Goal: Task Accomplishment & Management: Manage account settings

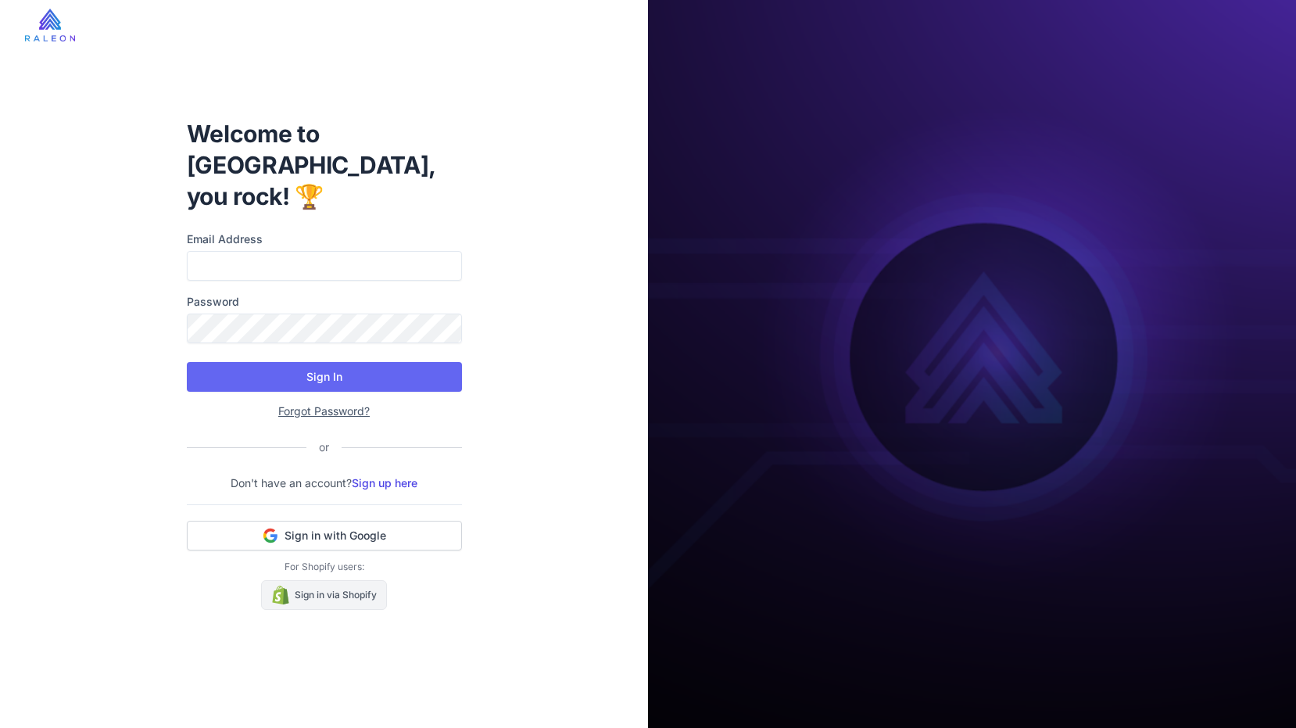
click at [299, 580] on link "Sign in via Shopify" at bounding box center [324, 595] width 126 height 30
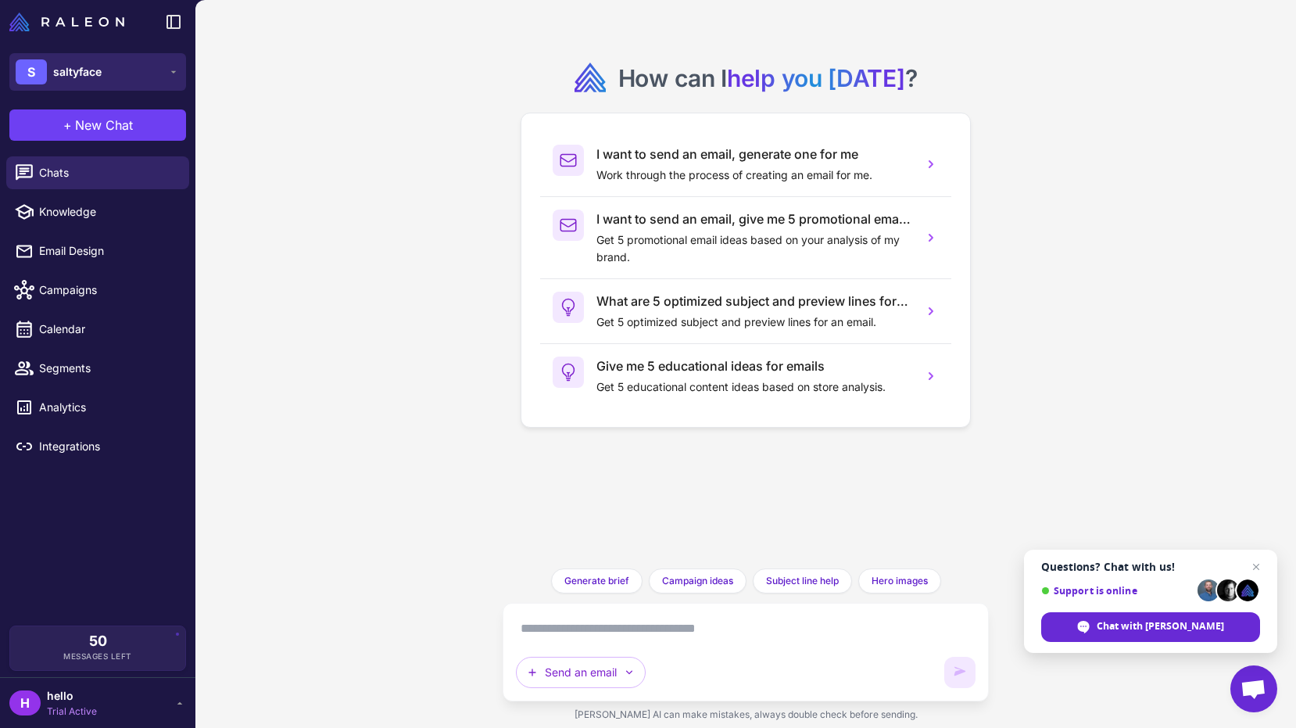
click at [138, 72] on button "S saltyface" at bounding box center [97, 72] width 177 height 38
click at [112, 260] on link "Email Design" at bounding box center [97, 251] width 183 height 33
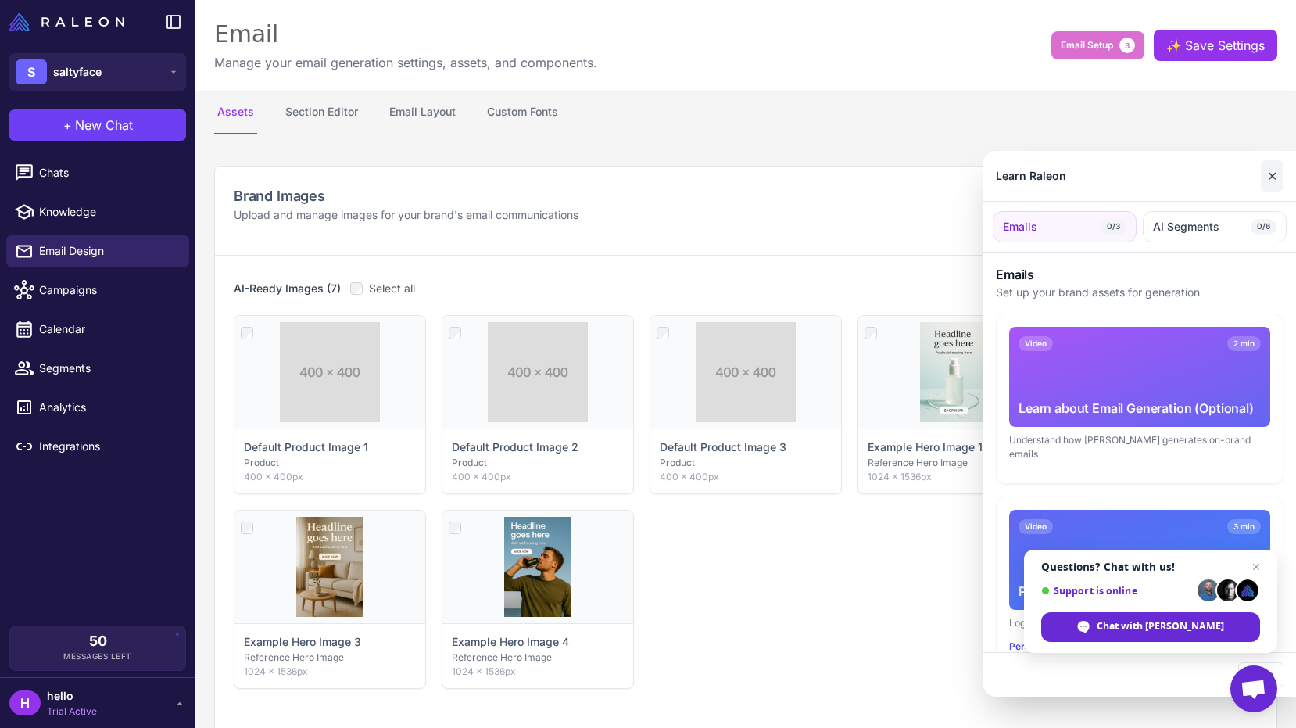
click at [1272, 173] on button "✕" at bounding box center [1272, 175] width 23 height 31
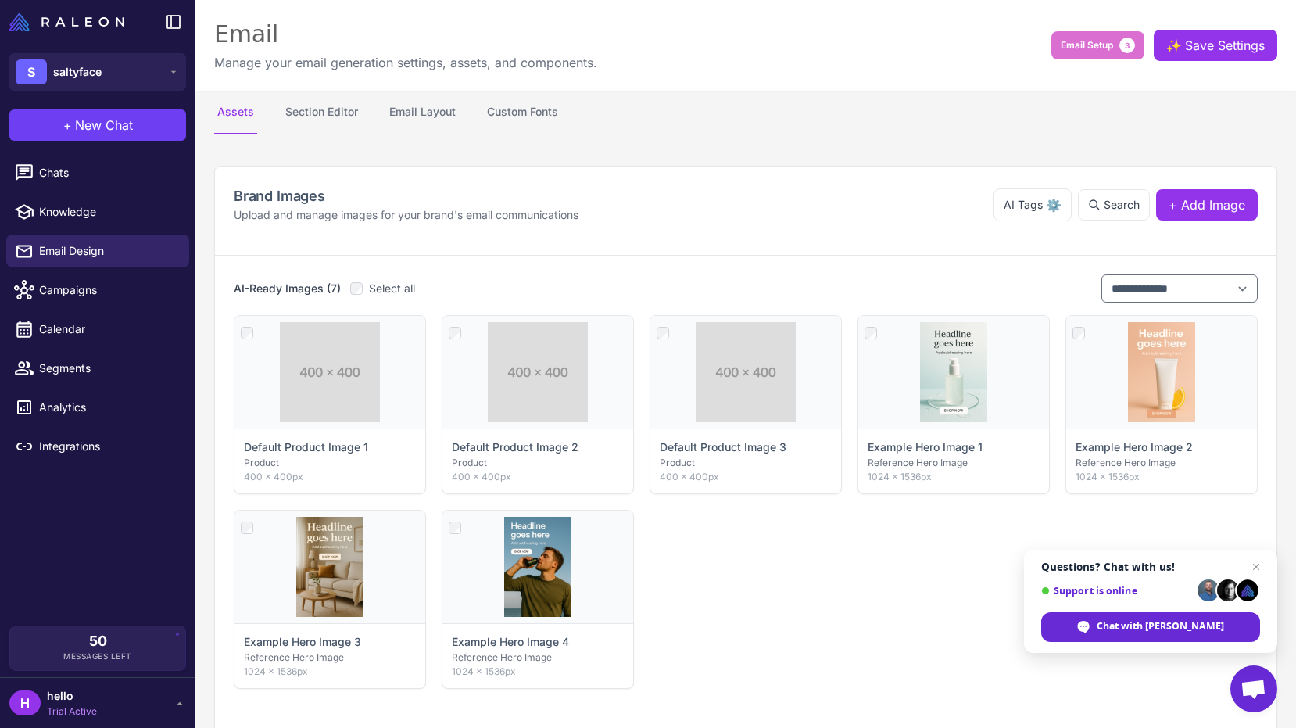
click at [149, 579] on div "Chats Knowledge Email Design Campaigns Calendar Segments Analytics Integrations" at bounding box center [97, 387] width 195 height 475
click at [107, 438] on span "Integrations" at bounding box center [108, 446] width 138 height 17
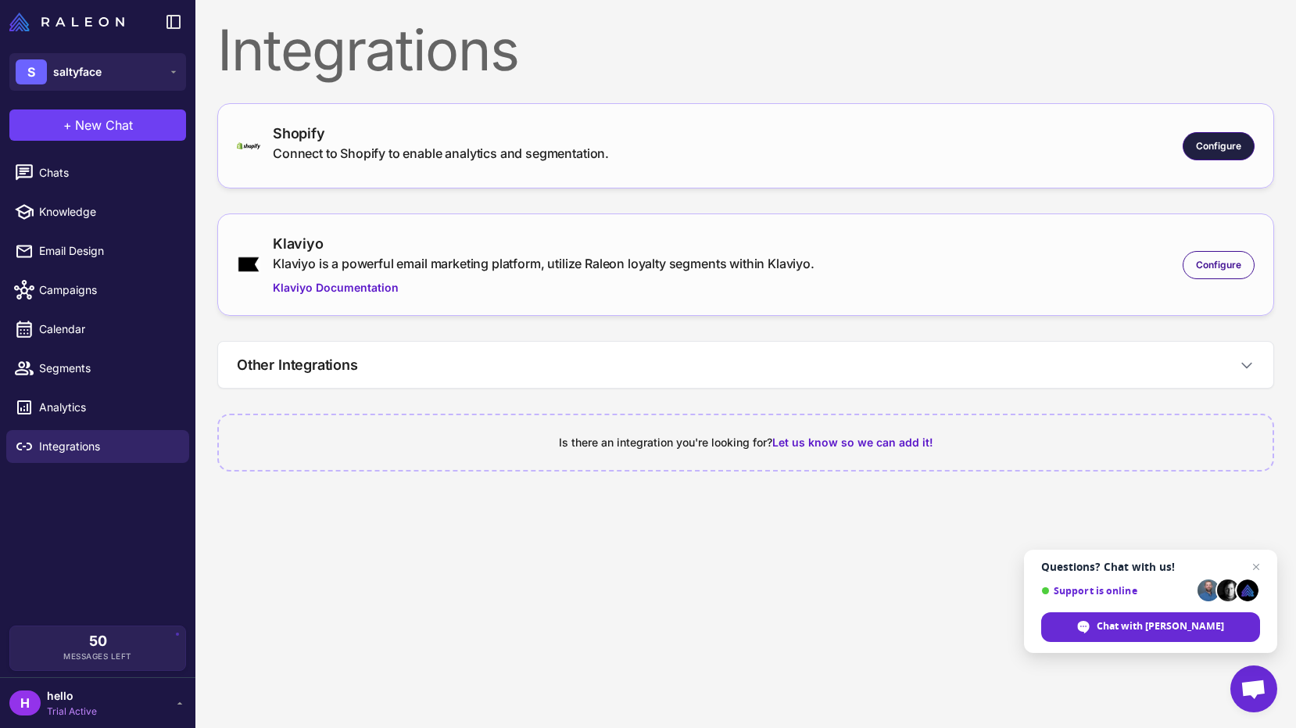
click at [1216, 152] on span "Configure" at bounding box center [1218, 146] width 45 height 14
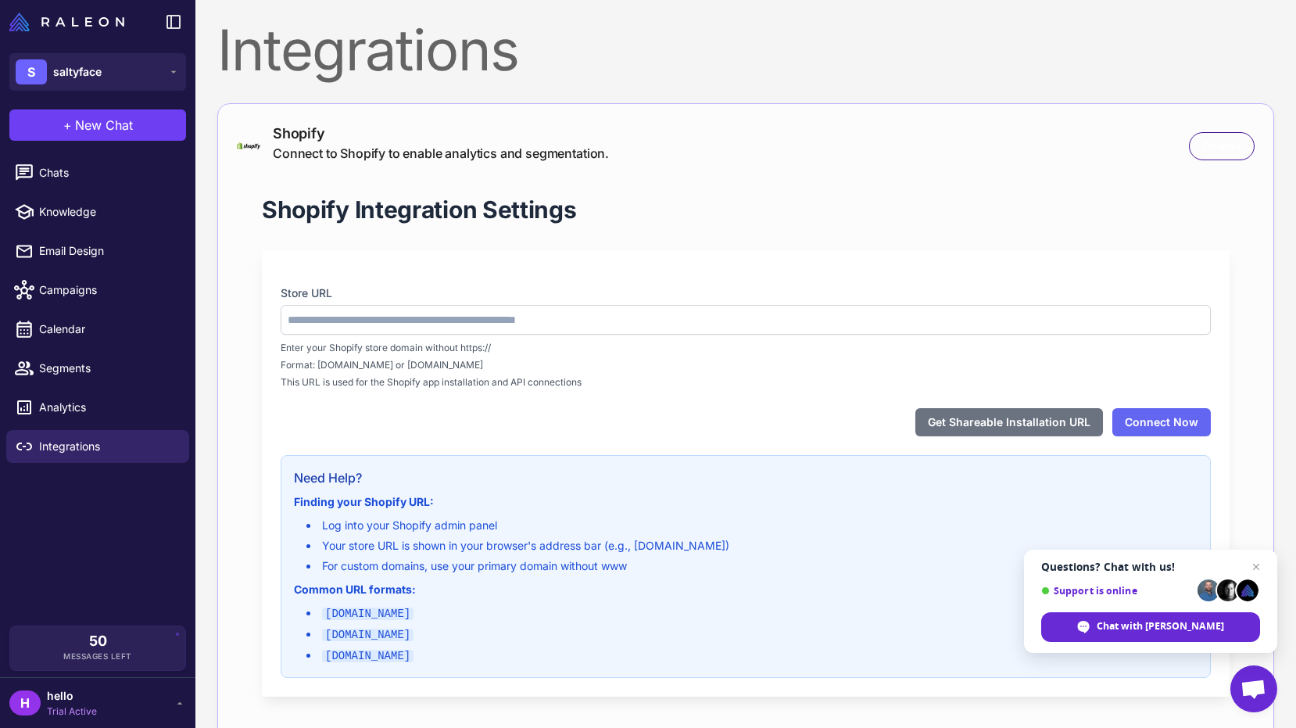
type input "**********"
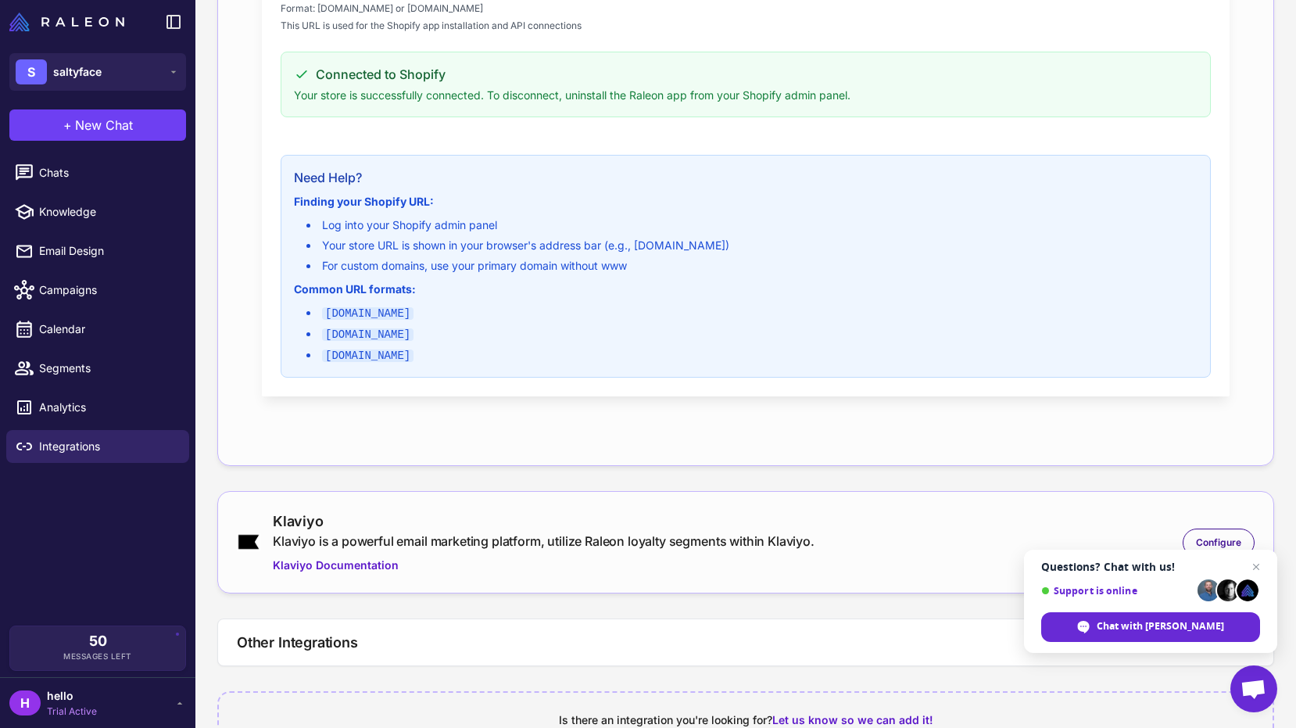
scroll to position [427, 0]
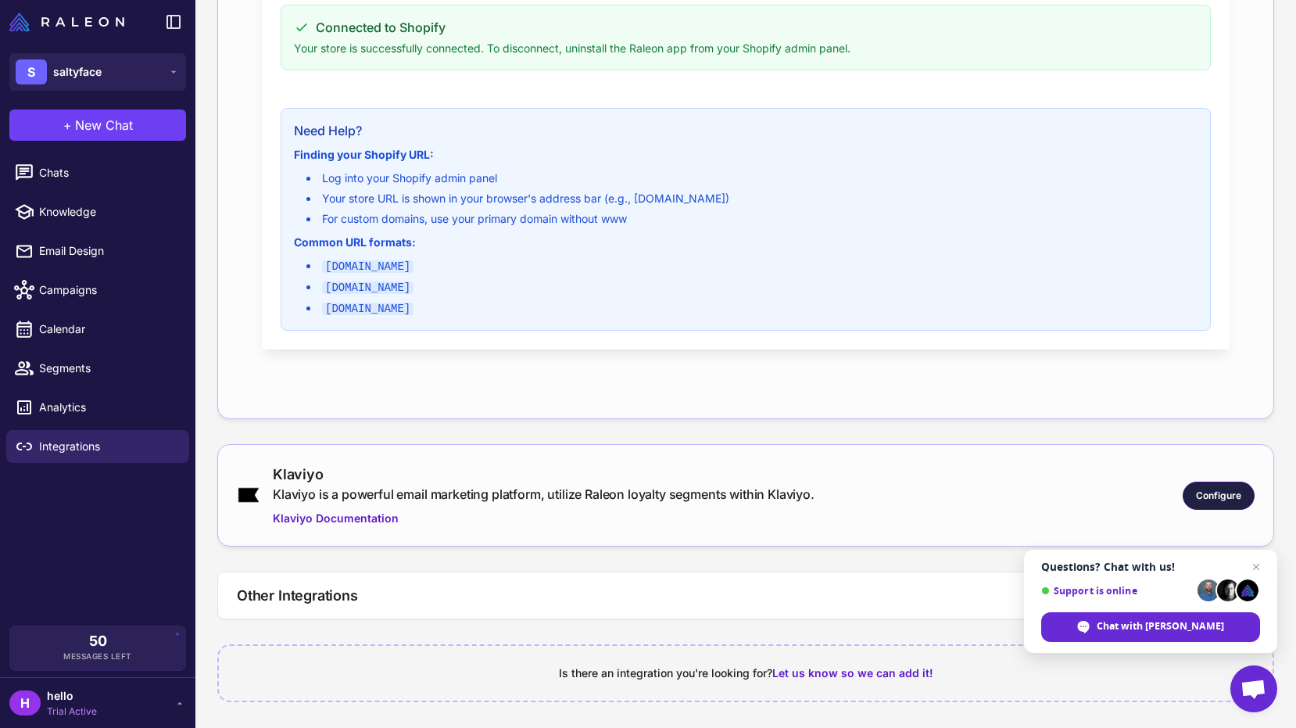
click at [1196, 495] on span "Configure" at bounding box center [1218, 496] width 45 height 14
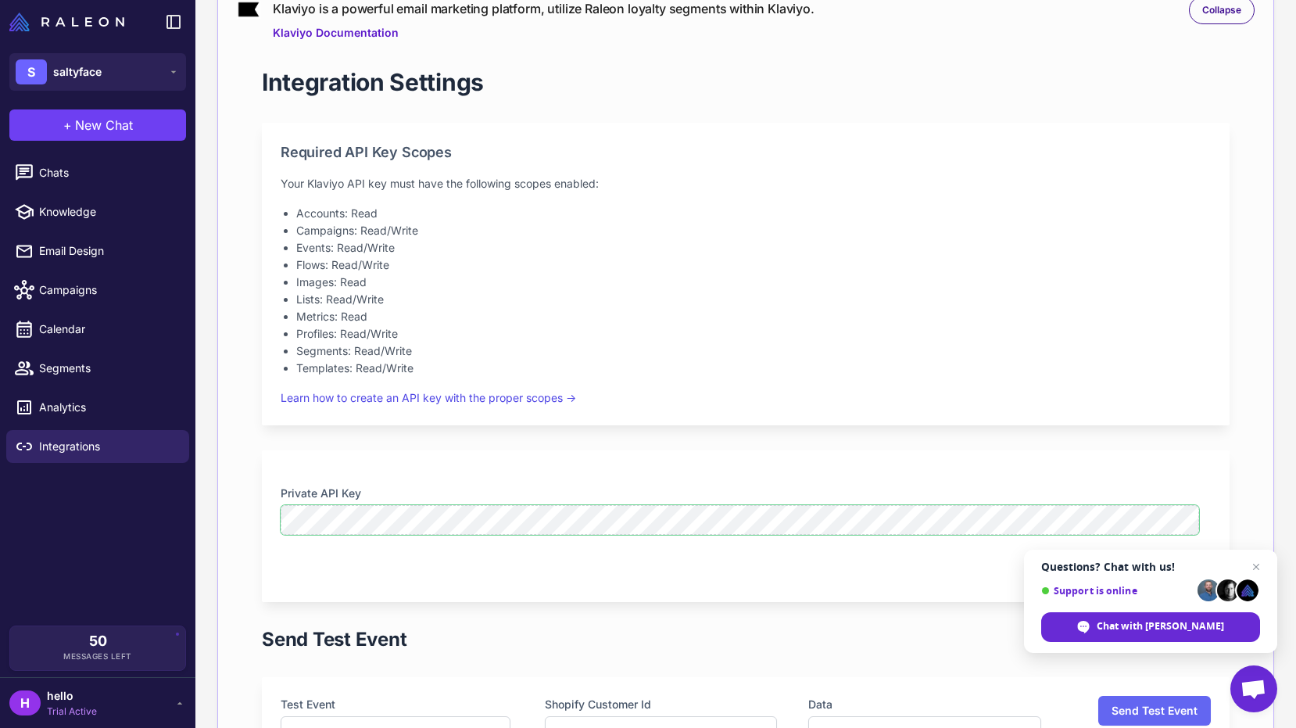
scroll to position [0, 0]
